Goal: Find specific page/section: Find specific page/section

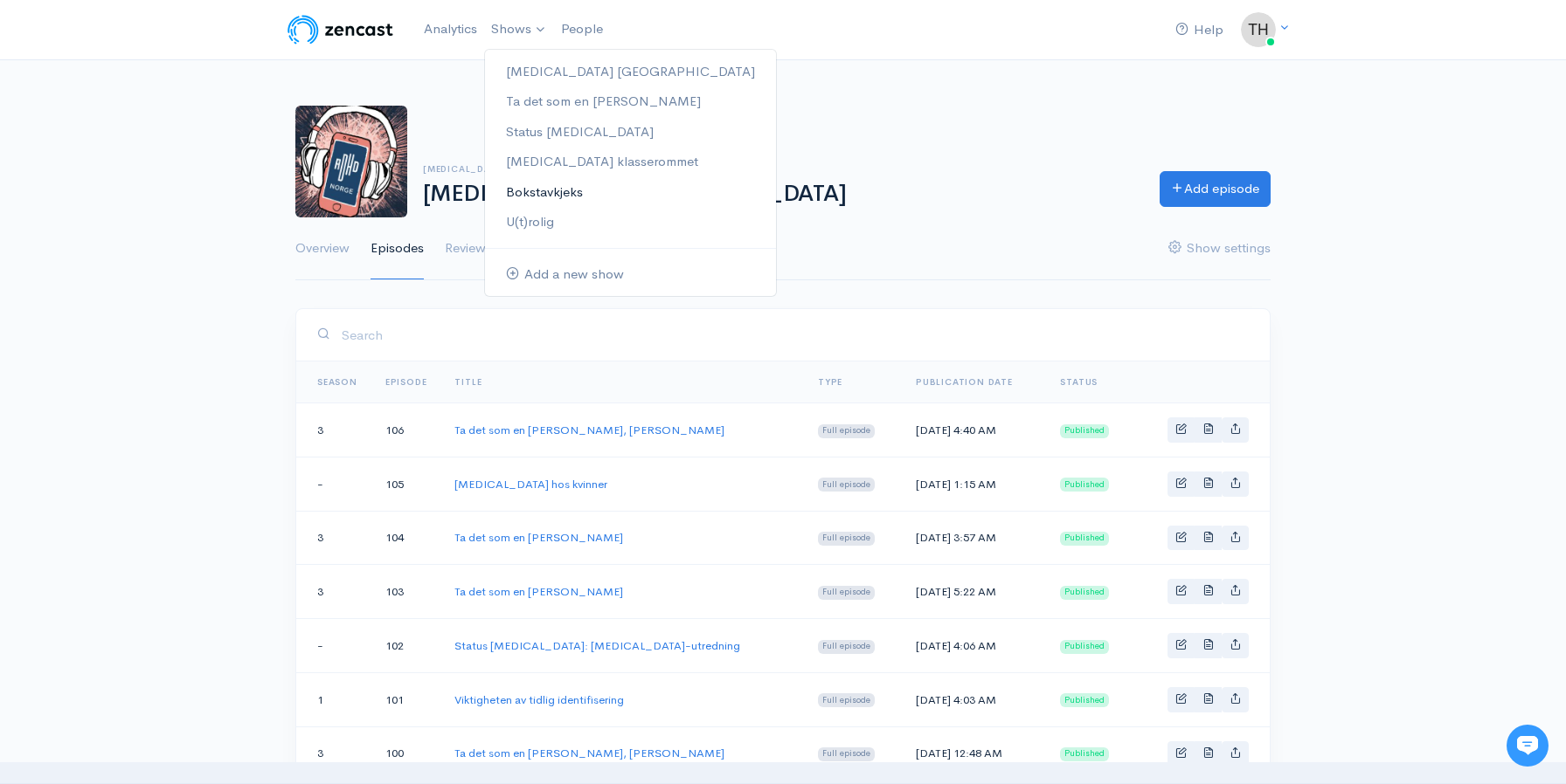
click at [528, 190] on link "Bokstavkjeks" at bounding box center [631, 192] width 291 height 30
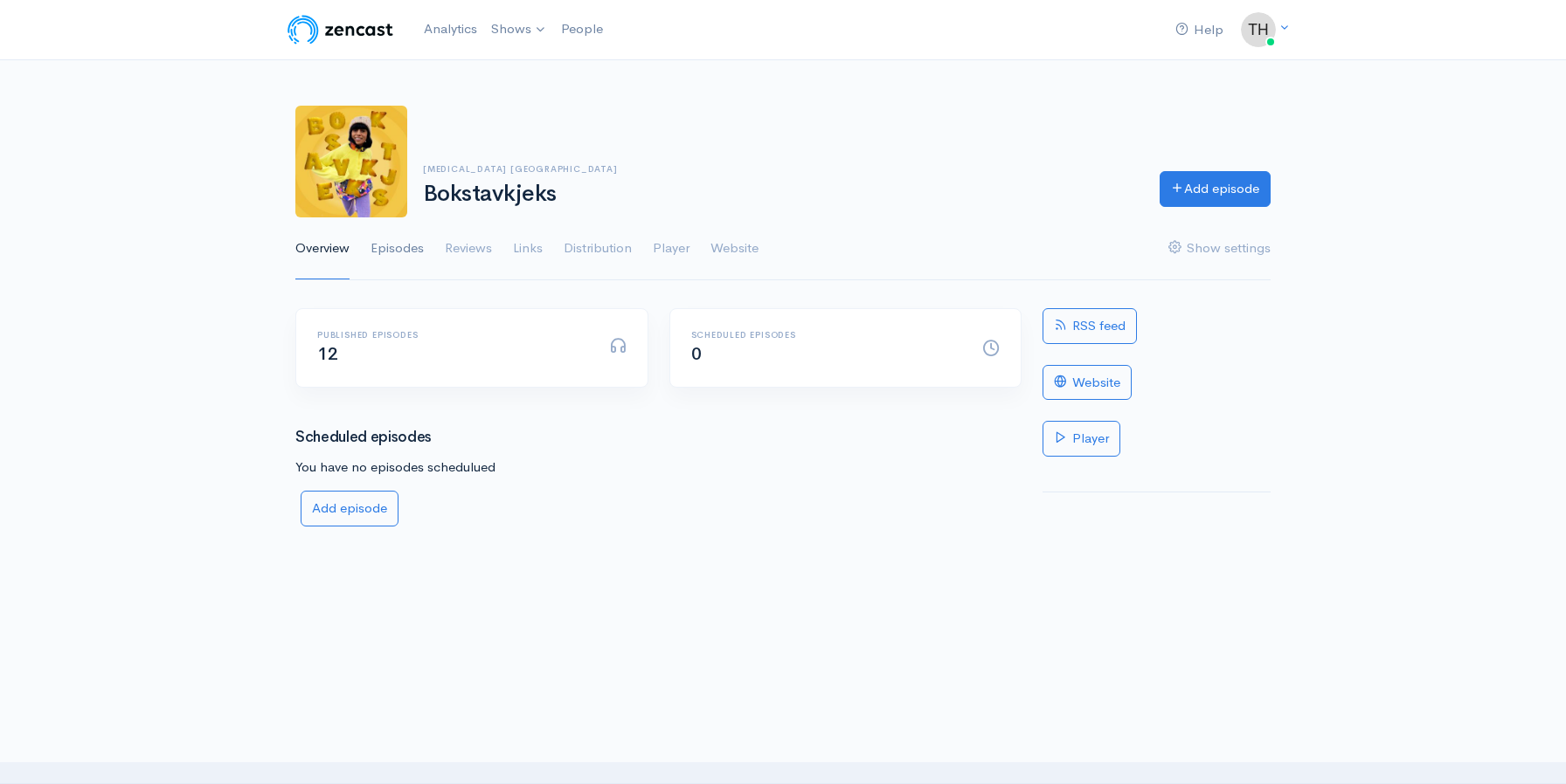
click at [408, 248] on link "Episodes" at bounding box center [397, 248] width 53 height 63
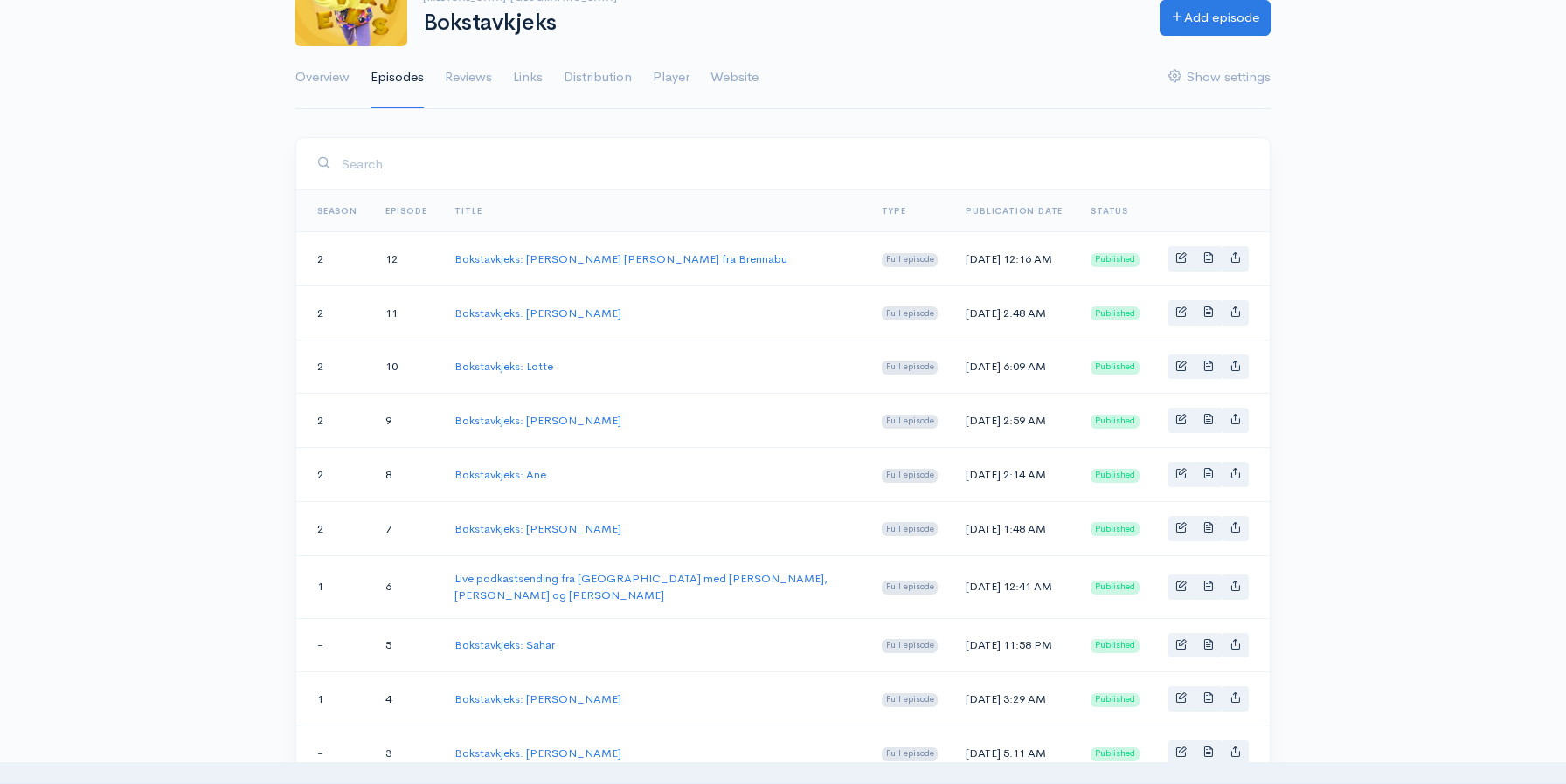
scroll to position [211, 0]
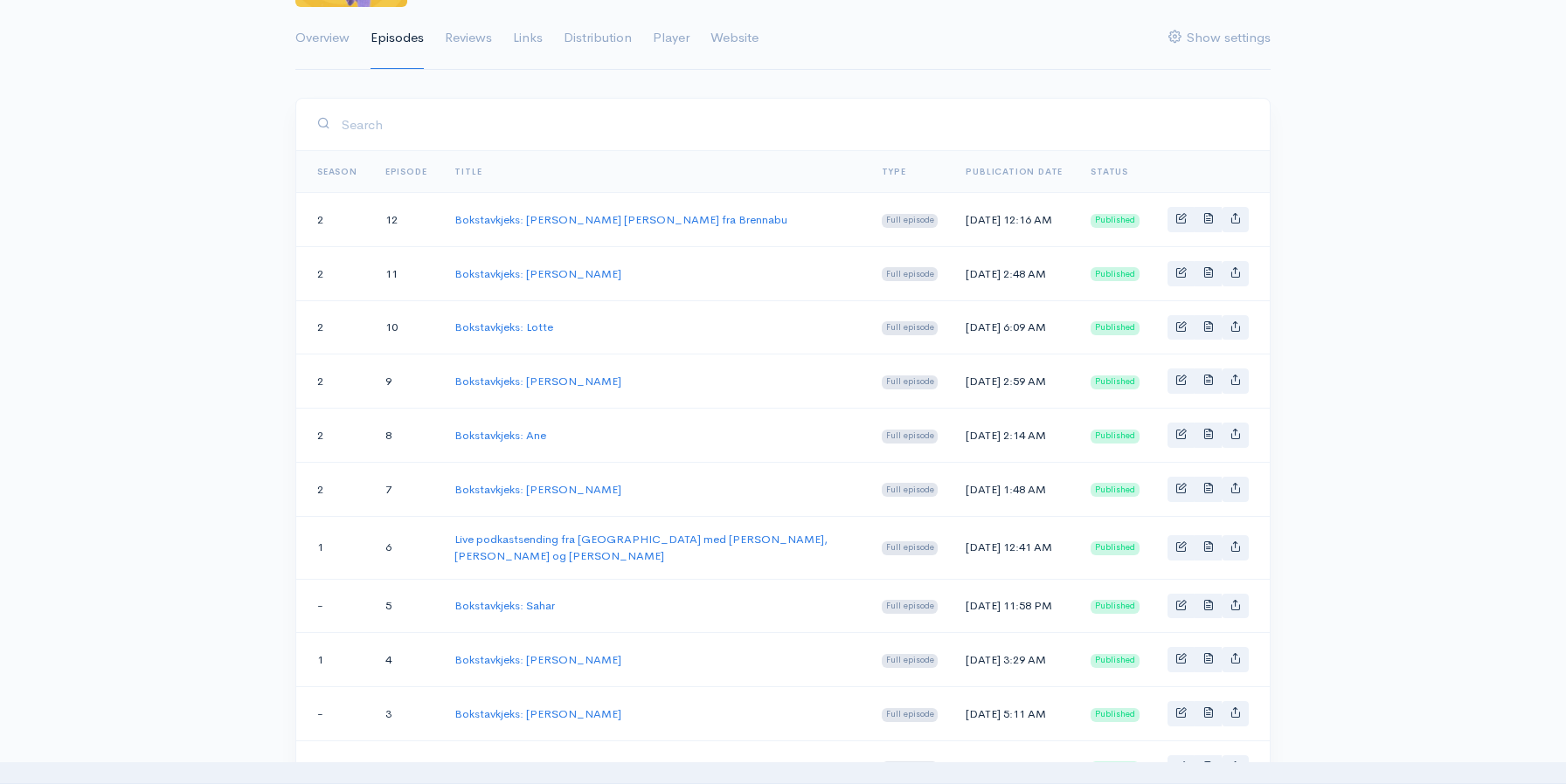
drag, startPoint x: 911, startPoint y: 218, endPoint x: 1003, endPoint y: 220, distance: 92.0
click at [1003, 220] on td "[DATE] 12:16 AM" at bounding box center [1015, 220] width 125 height 54
